Goal: Task Accomplishment & Management: Use online tool/utility

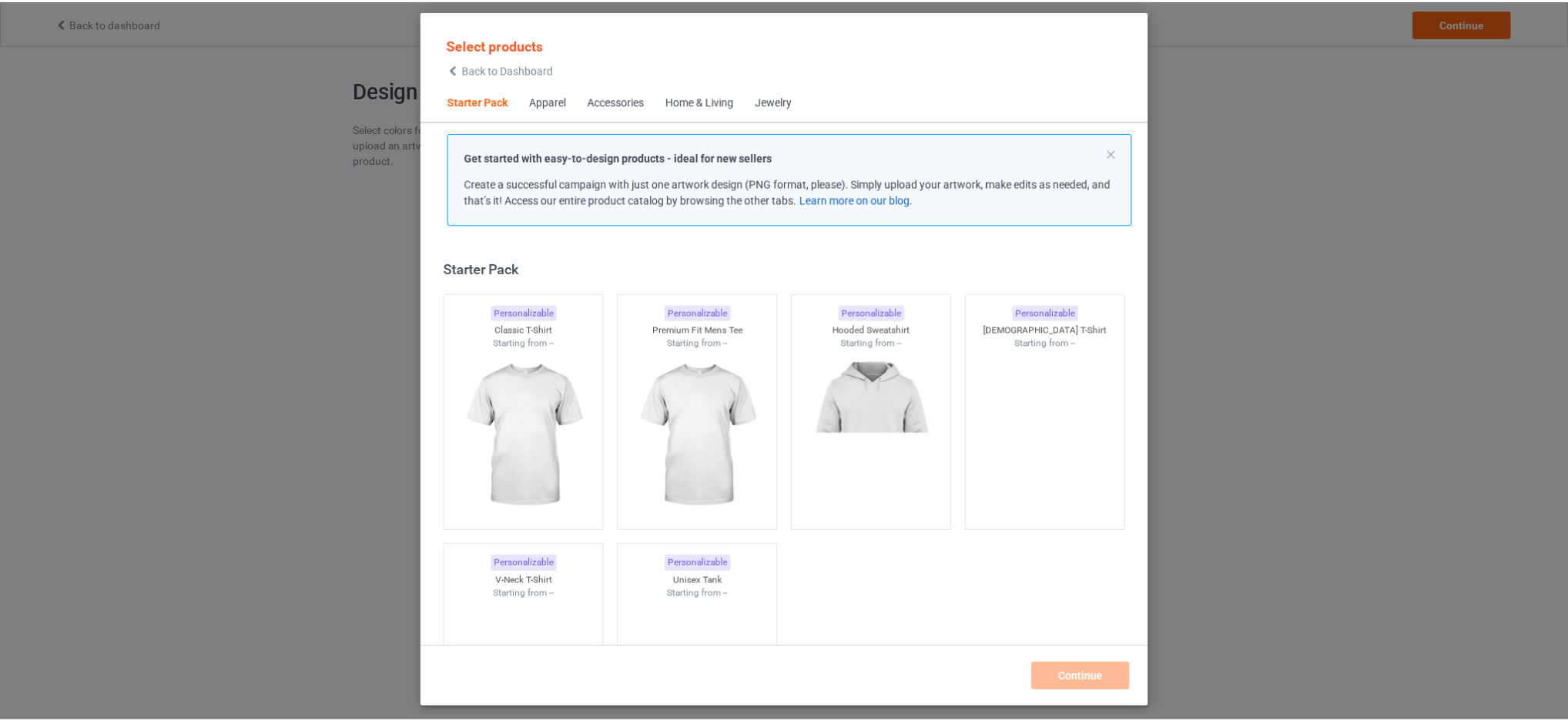
scroll to position [20, 0]
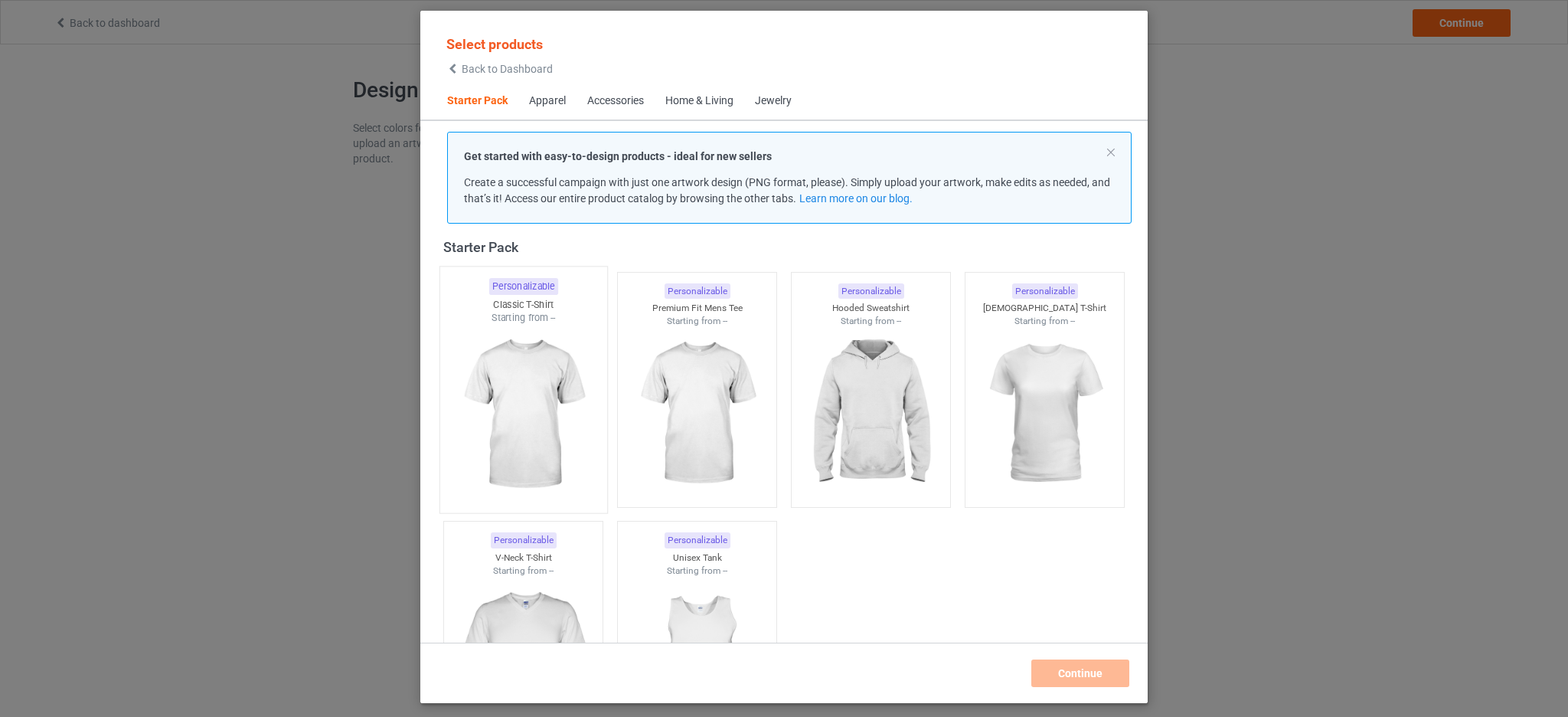
click at [516, 357] on img at bounding box center [523, 415] width 144 height 180
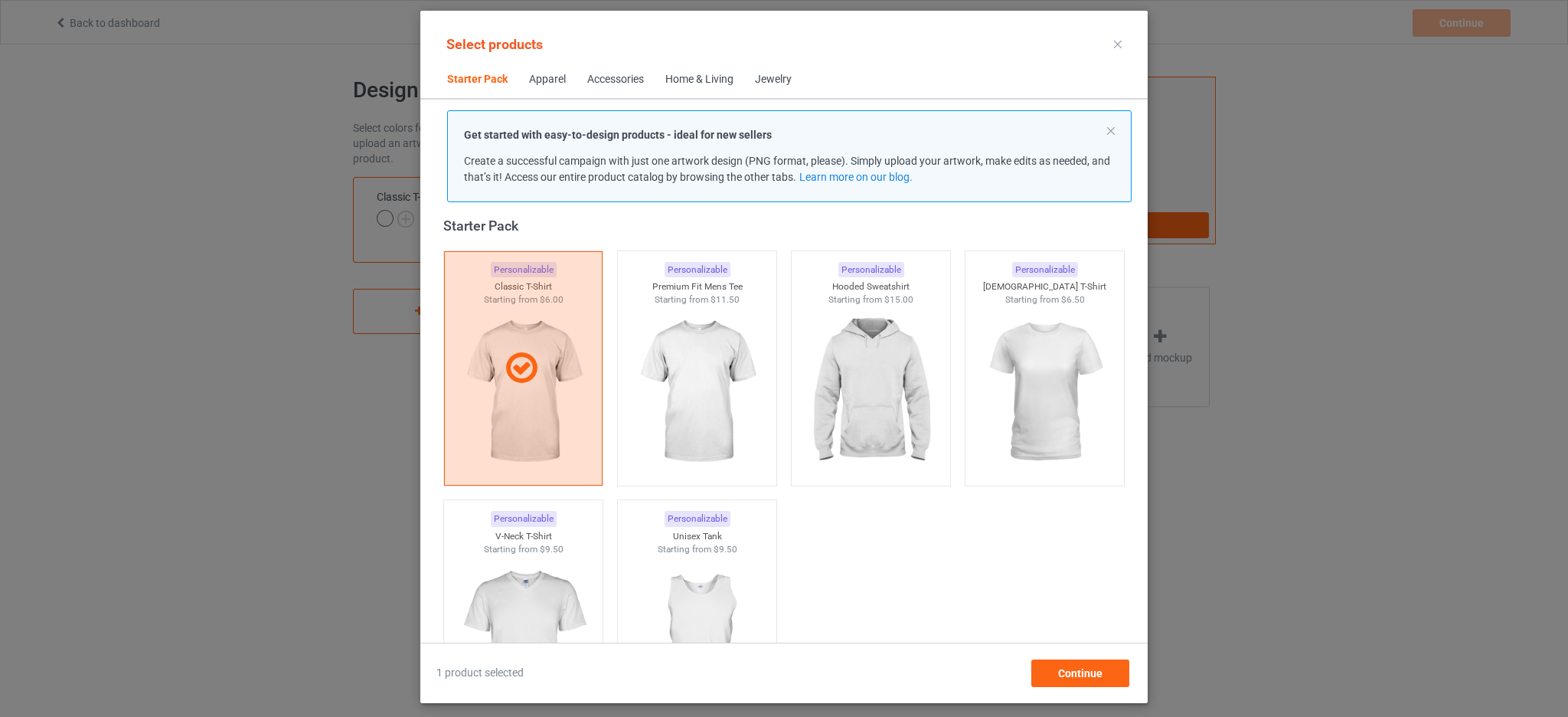
click at [1093, 695] on div "Select products Starter Pack Apparel Accessories Home & Living Jewelry Get star…" at bounding box center [784, 357] width 728 height 692
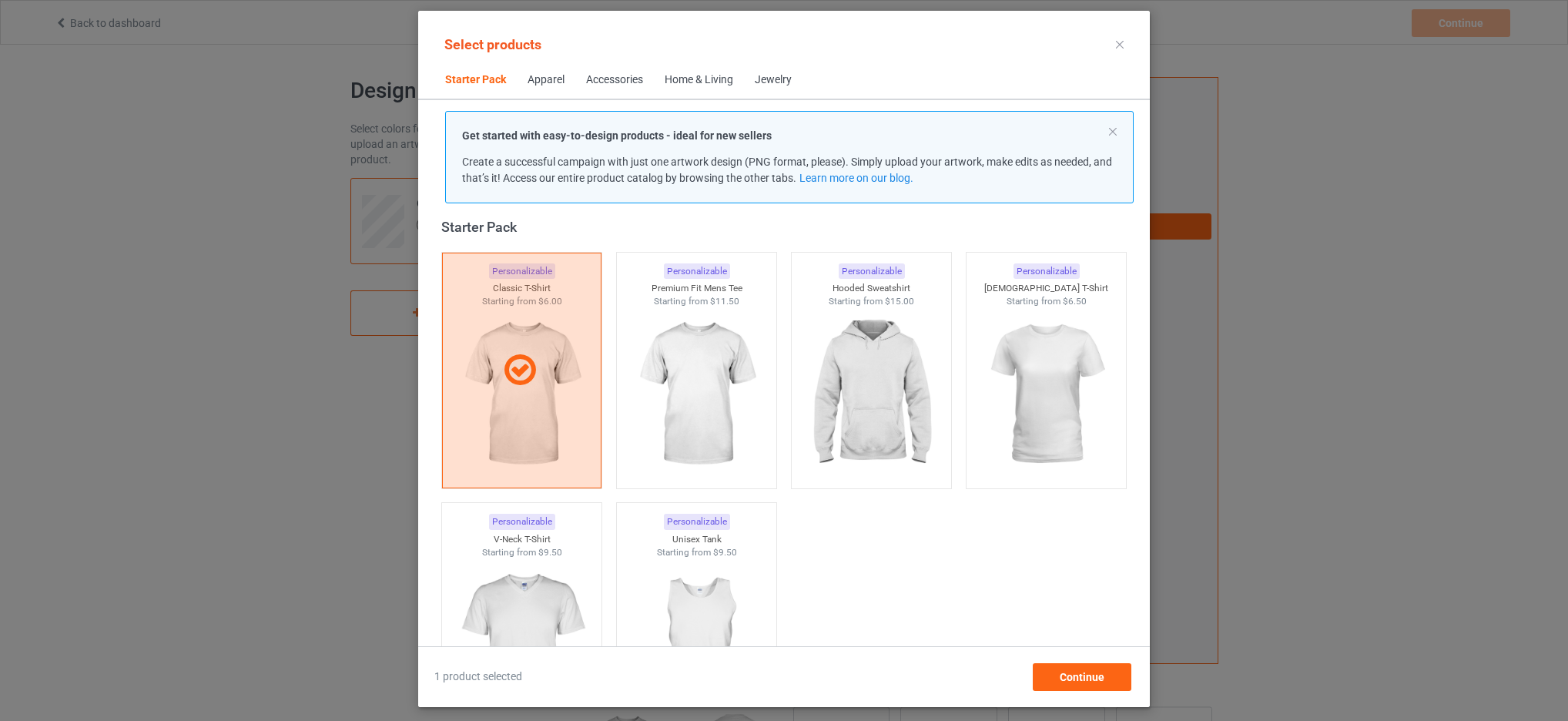
click at [1097, 693] on div "Select products Starter Pack Apparel Accessories Home & Living Jewelry Get star…" at bounding box center [784, 359] width 732 height 696
click at [1100, 683] on div "Continue" at bounding box center [1081, 677] width 99 height 28
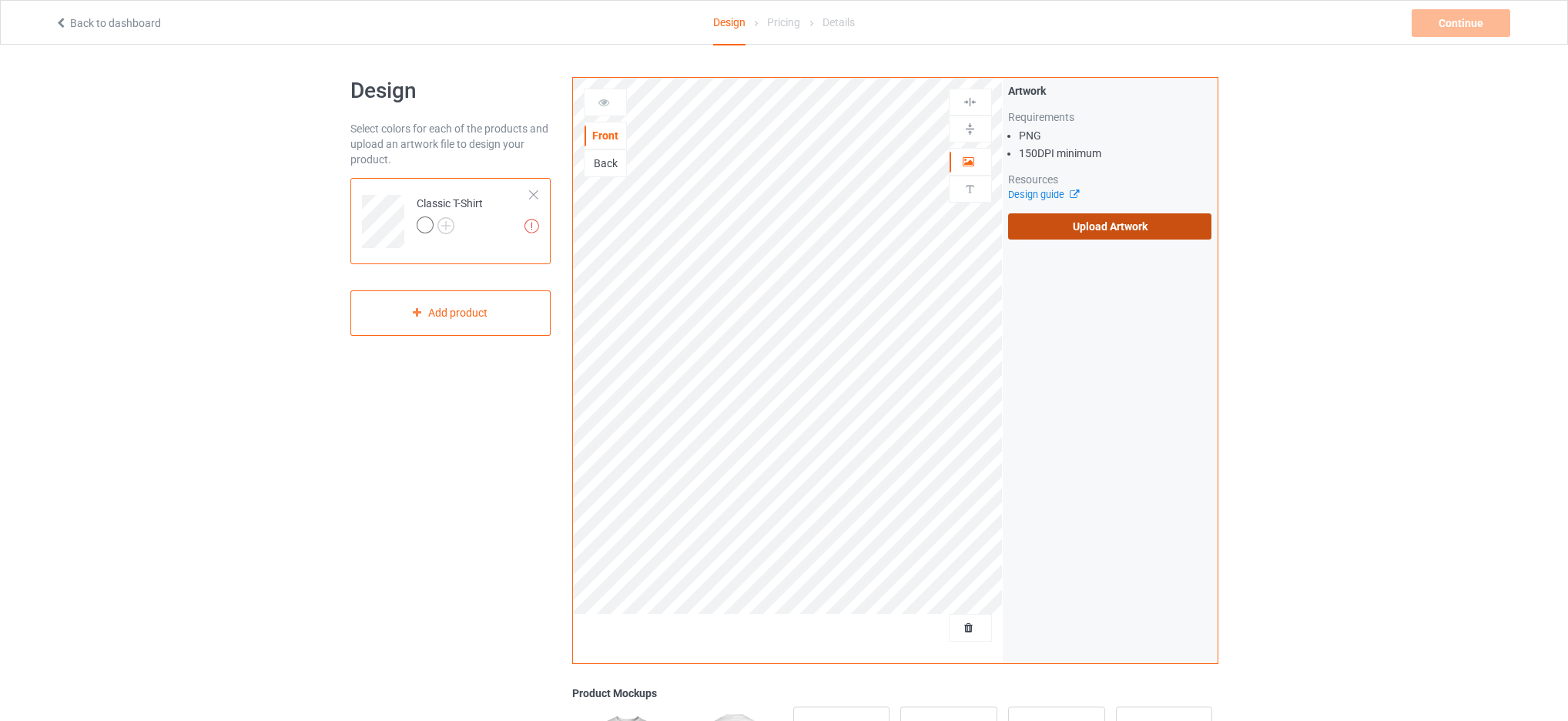
click at [1133, 230] on label "Upload Artwork" at bounding box center [1110, 226] width 204 height 26
click at [0, 0] on input "Upload Artwork" at bounding box center [0, 0] width 0 height 0
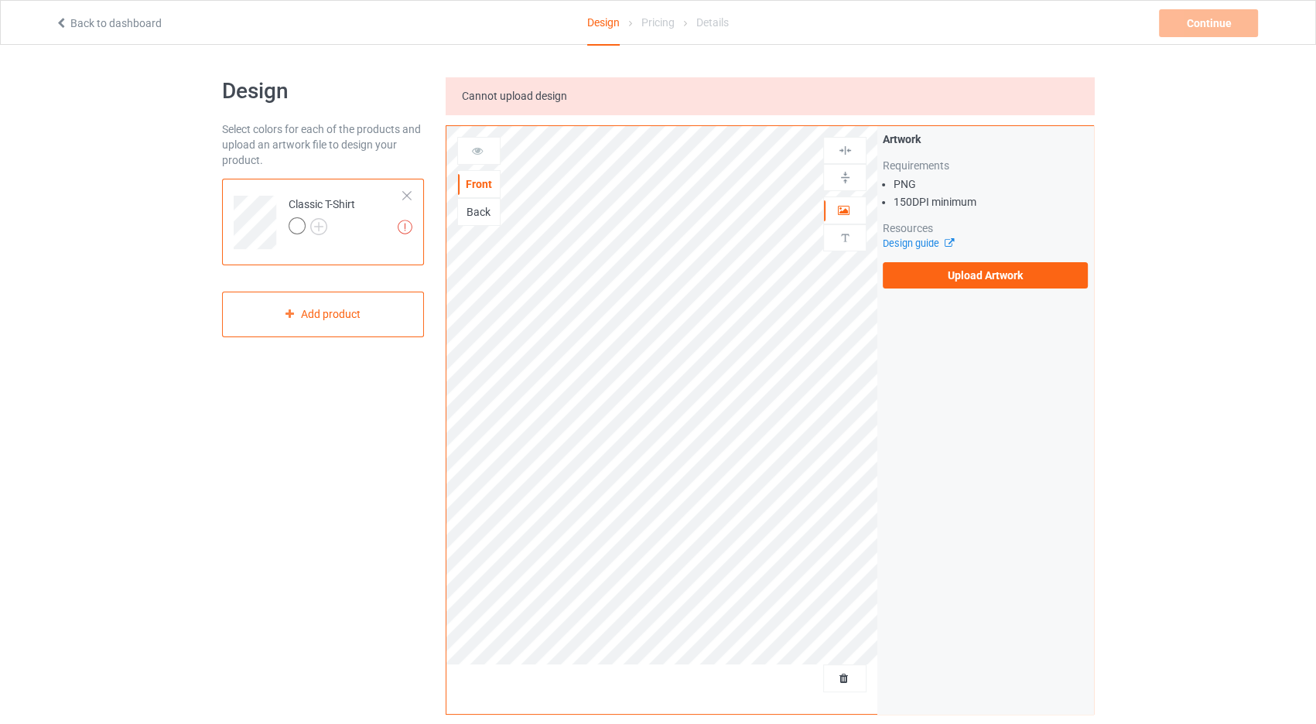
click at [1207, 256] on div "Design Select colors for each of the products and upload an artwork file to des…" at bounding box center [658, 547] width 1316 height 1005
click at [1027, 283] on label "Upload Artwork" at bounding box center [985, 275] width 205 height 26
click at [0, 0] on input "Upload Artwork" at bounding box center [0, 0] width 0 height 0
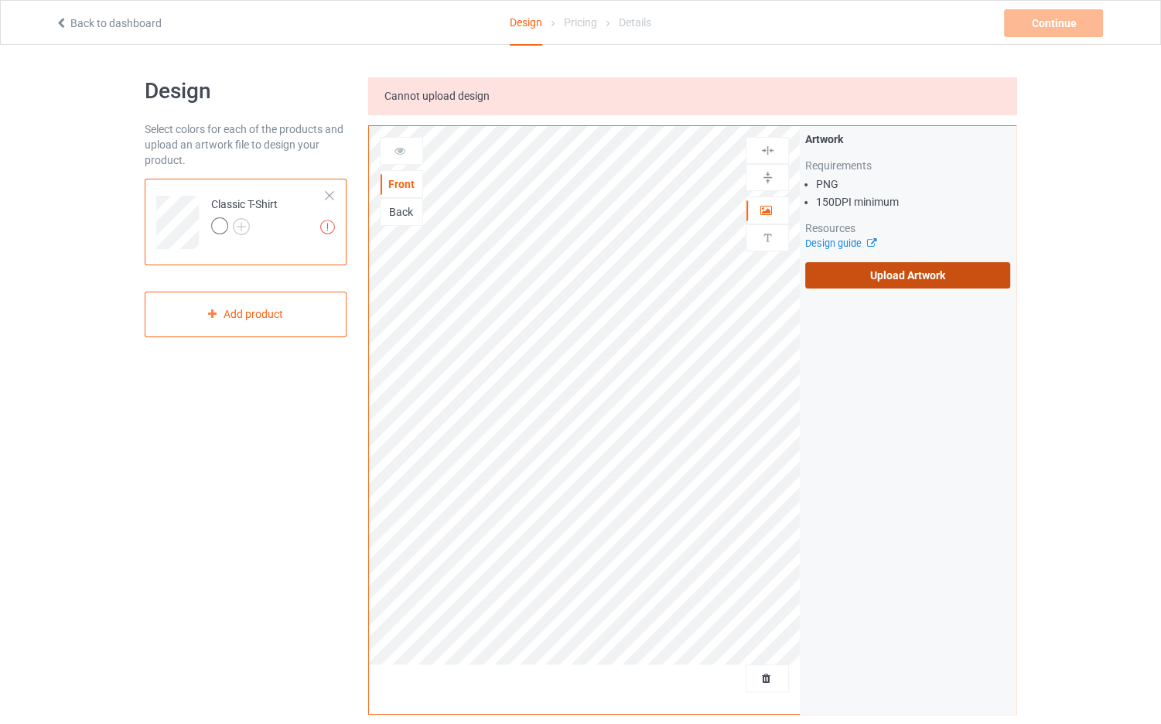
click at [952, 268] on label "Upload Artwork" at bounding box center [907, 275] width 205 height 26
click at [0, 0] on input "Upload Artwork" at bounding box center [0, 0] width 0 height 0
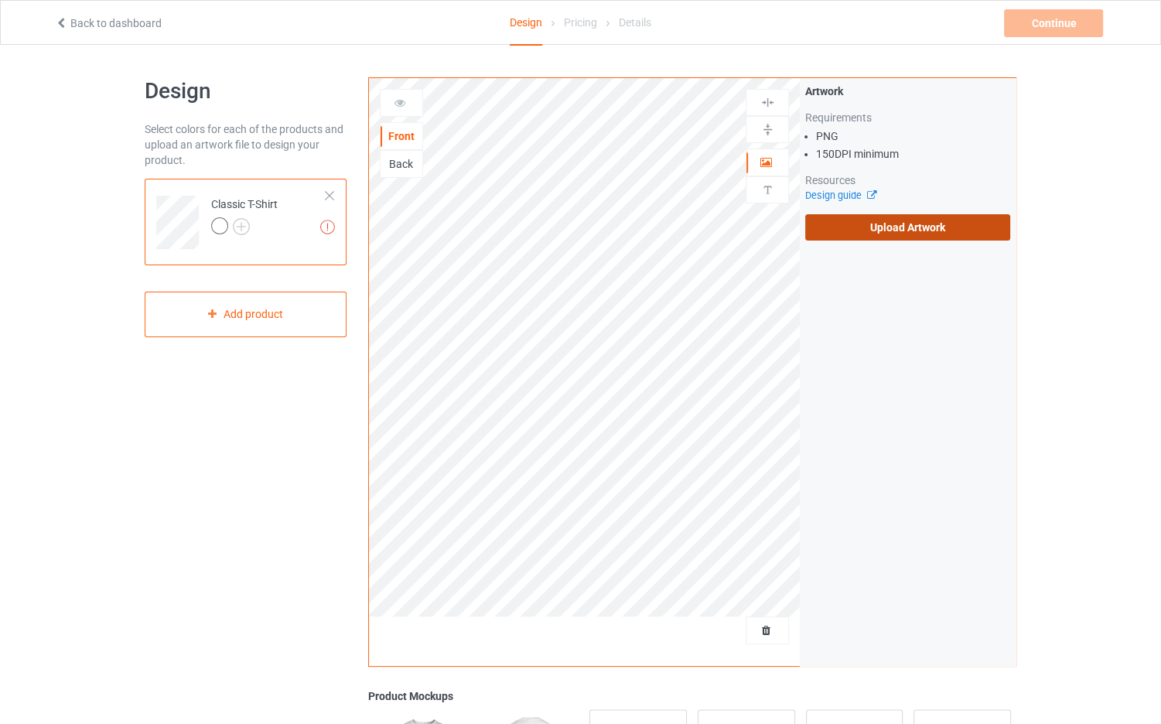
click at [897, 217] on label "Upload Artwork" at bounding box center [907, 227] width 205 height 26
click at [0, 0] on input "Upload Artwork" at bounding box center [0, 0] width 0 height 0
click at [975, 232] on label "Upload Artwork" at bounding box center [907, 227] width 205 height 26
click at [0, 0] on input "Upload Artwork" at bounding box center [0, 0] width 0 height 0
click at [972, 210] on div "Artwork Requirements PNG 150 DPI minimum Resources Design guide Upload Artwork" at bounding box center [907, 162] width 205 height 157
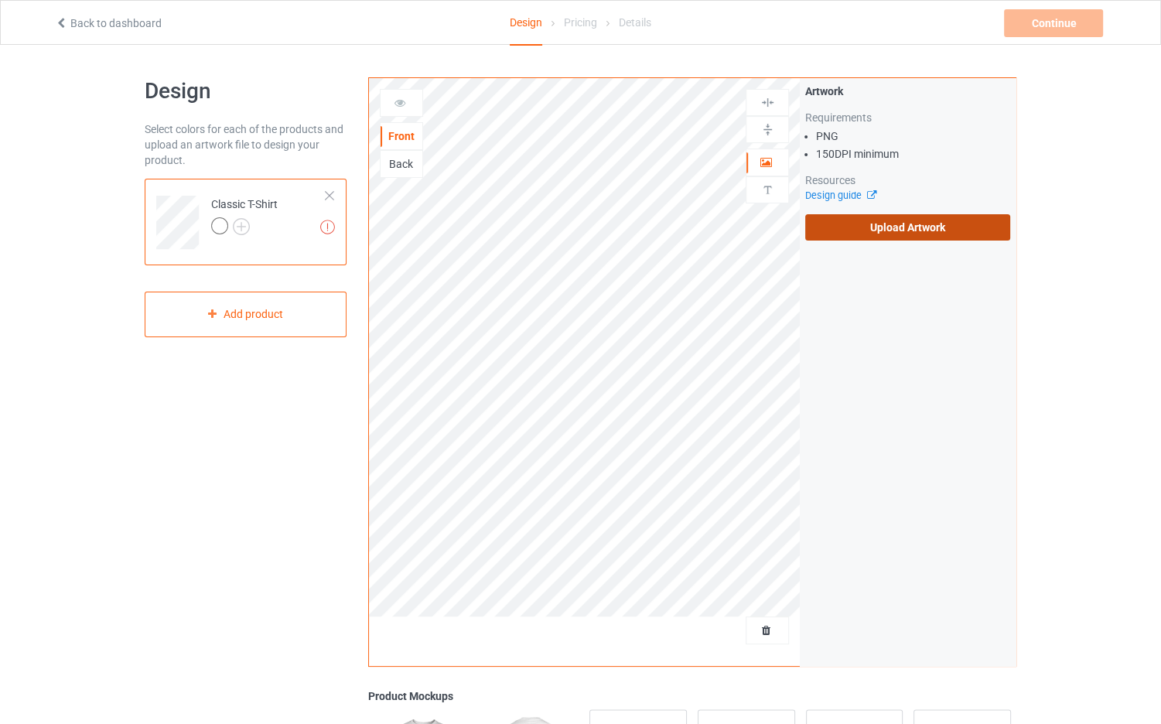
click at [956, 229] on label "Upload Artwork" at bounding box center [907, 227] width 205 height 26
click at [0, 0] on input "Upload Artwork" at bounding box center [0, 0] width 0 height 0
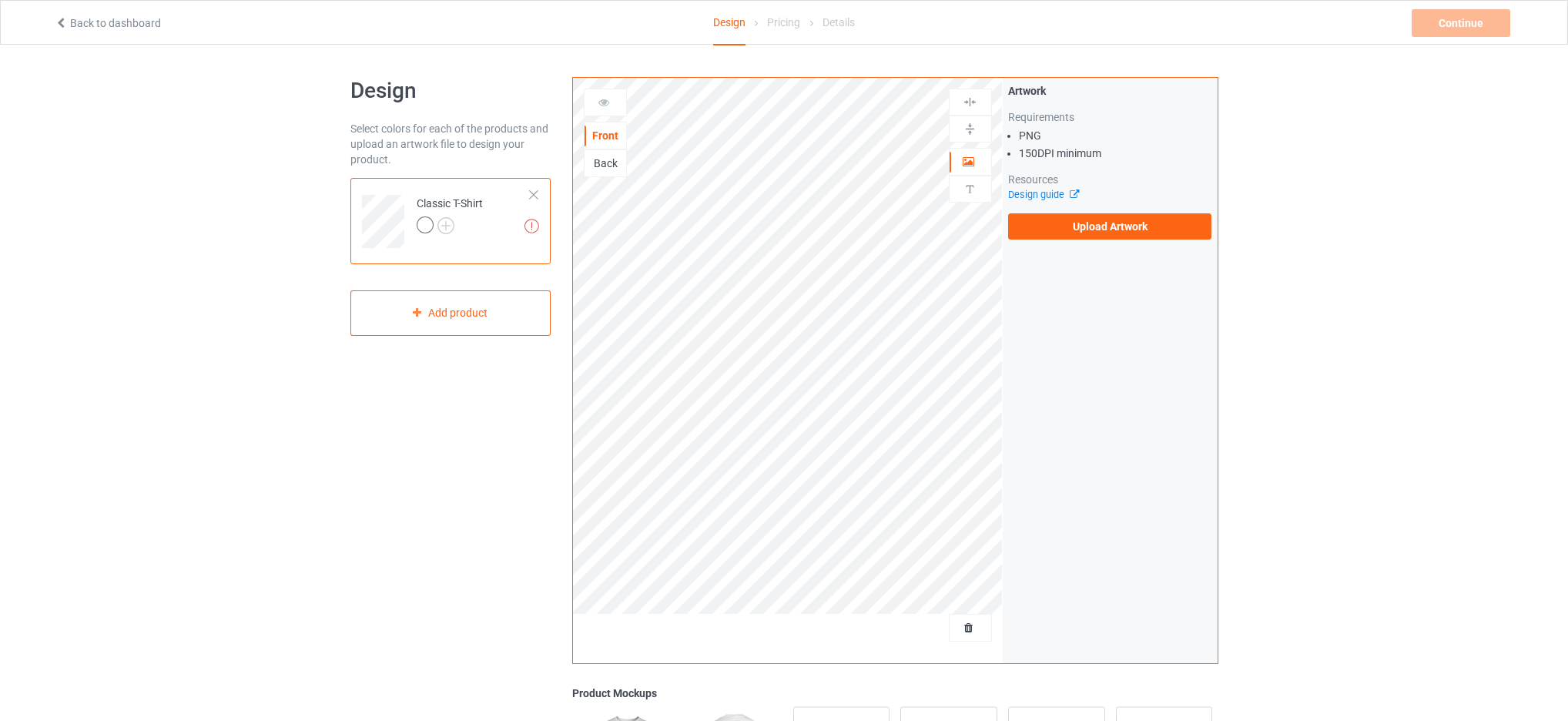
click at [1374, 124] on div "Design Select colors for each of the products and upload an artwork file to des…" at bounding box center [784, 521] width 1568 height 953
